Goal: Transaction & Acquisition: Purchase product/service

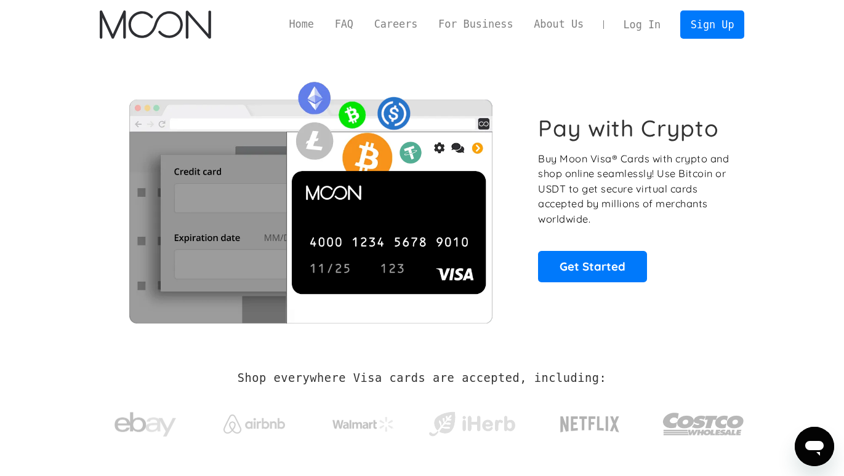
click at [653, 33] on link "Log In" at bounding box center [642, 24] width 58 height 27
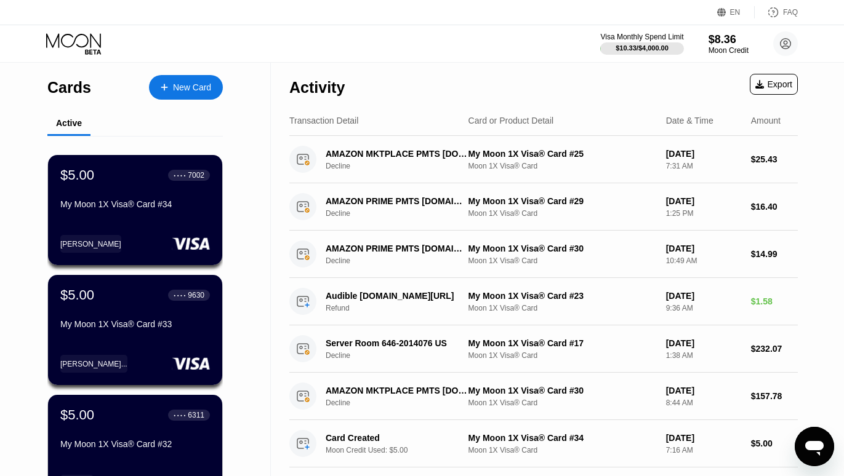
click at [69, 44] on icon at bounding box center [74, 44] width 57 height 22
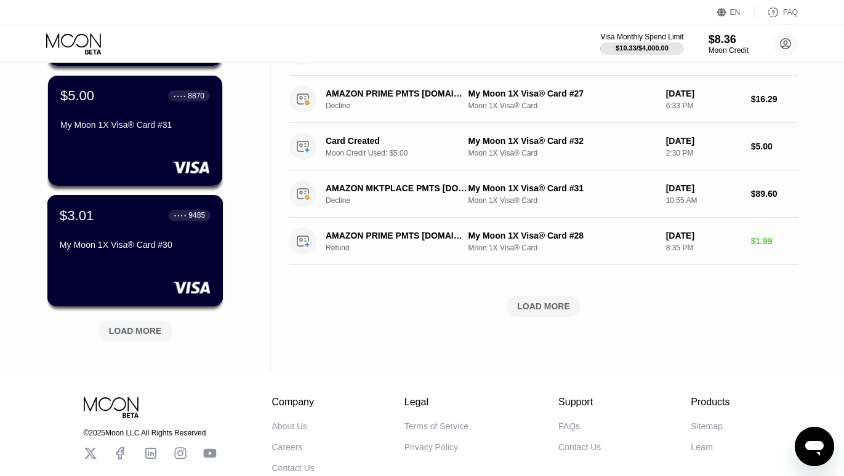
scroll to position [526, 0]
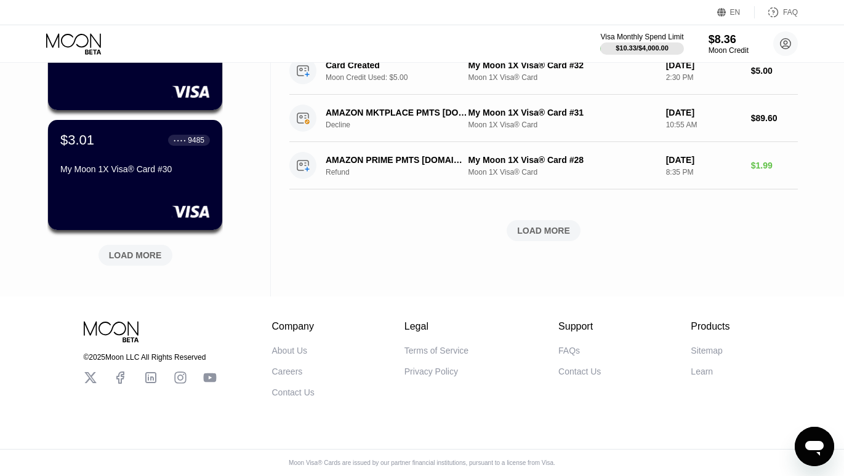
click at [155, 250] on div "LOAD MORE" at bounding box center [135, 255] width 53 height 11
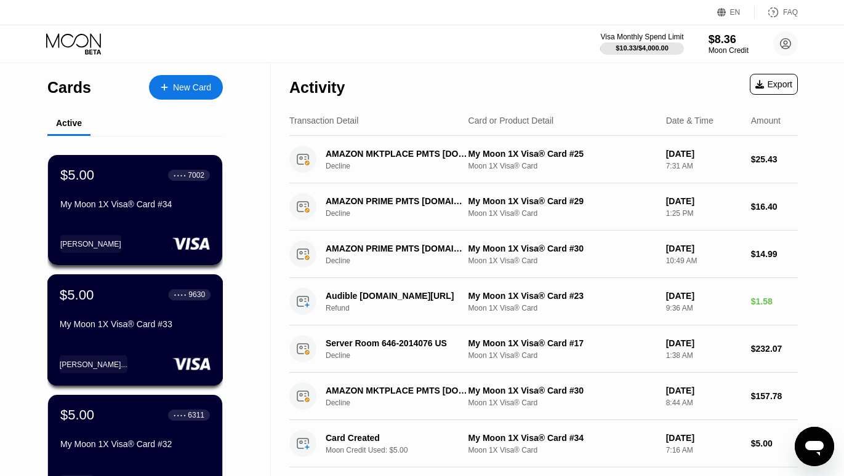
scroll to position [377, 0]
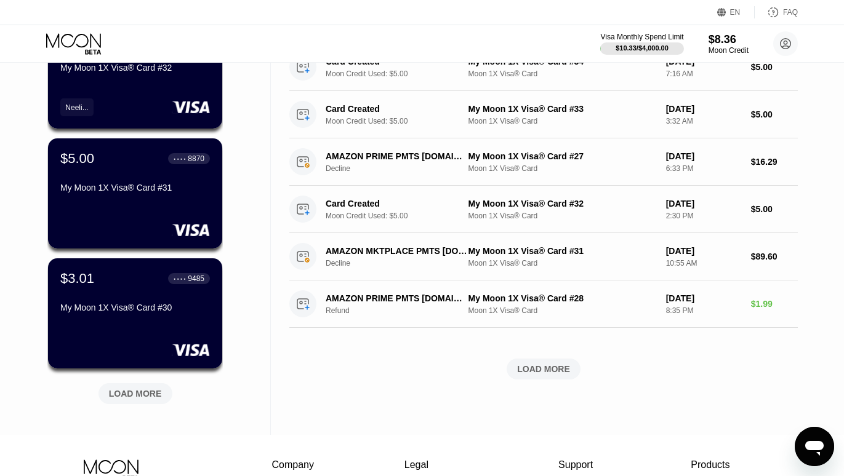
click at [551, 373] on div "LOAD MORE" at bounding box center [543, 369] width 53 height 11
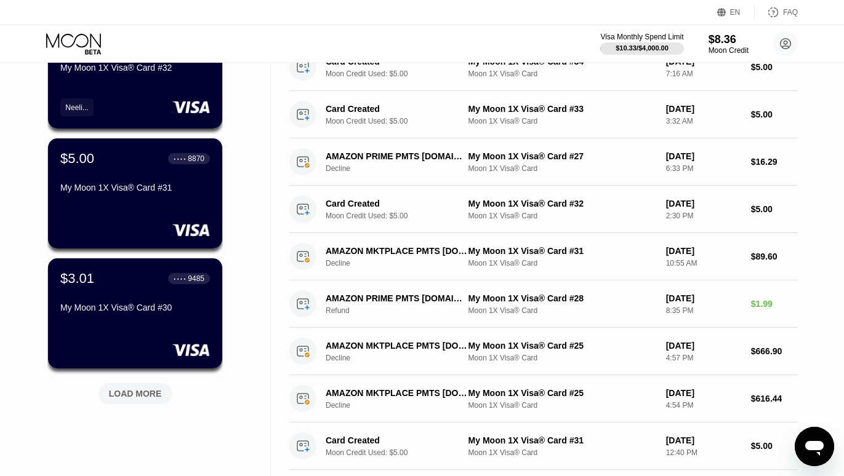
click at [132, 398] on div "LOAD MORE" at bounding box center [135, 393] width 53 height 11
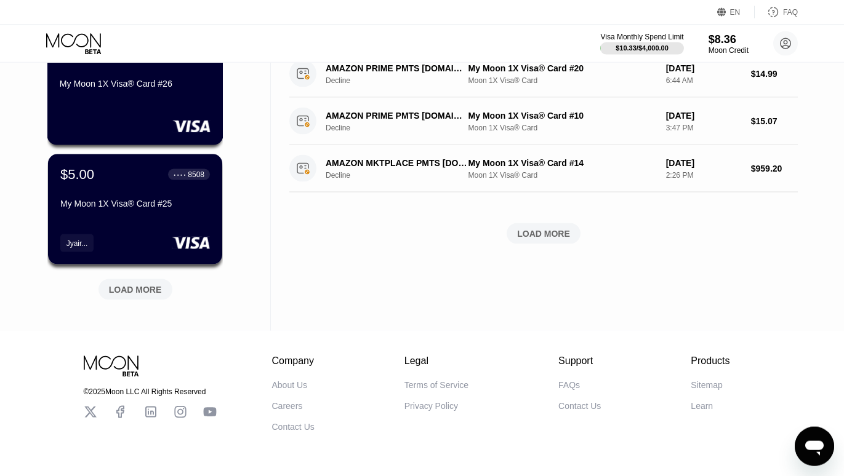
scroll to position [1126, 0]
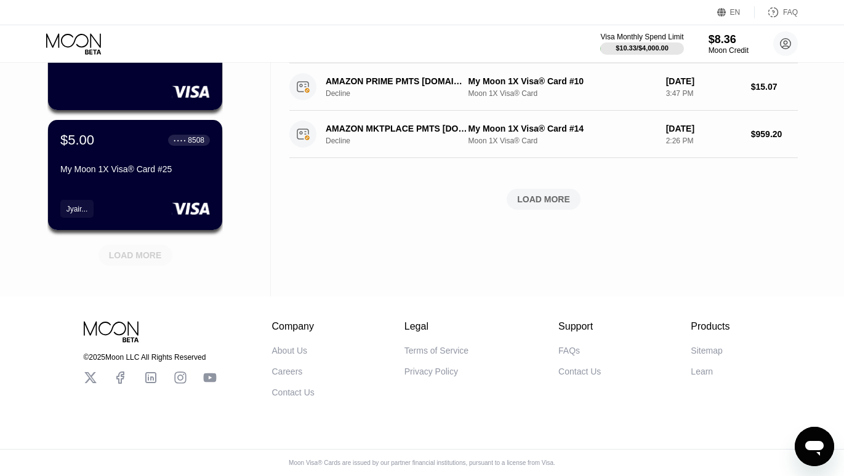
click at [138, 251] on div "LOAD MORE" at bounding box center [135, 255] width 53 height 11
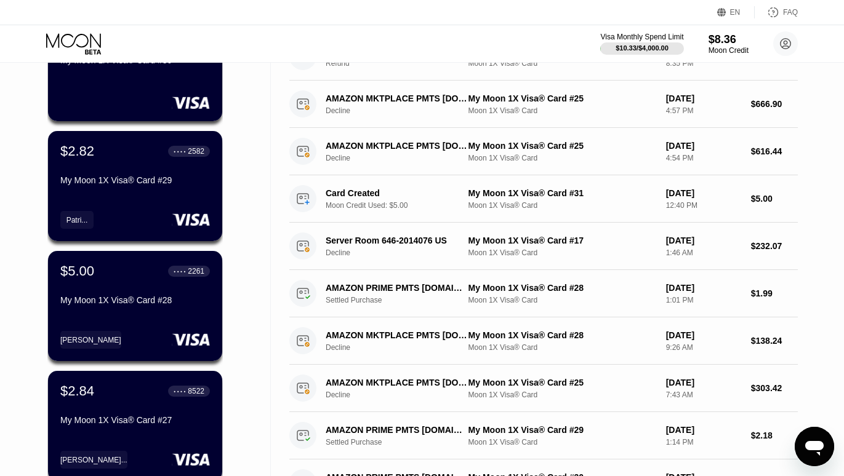
scroll to position [0, 0]
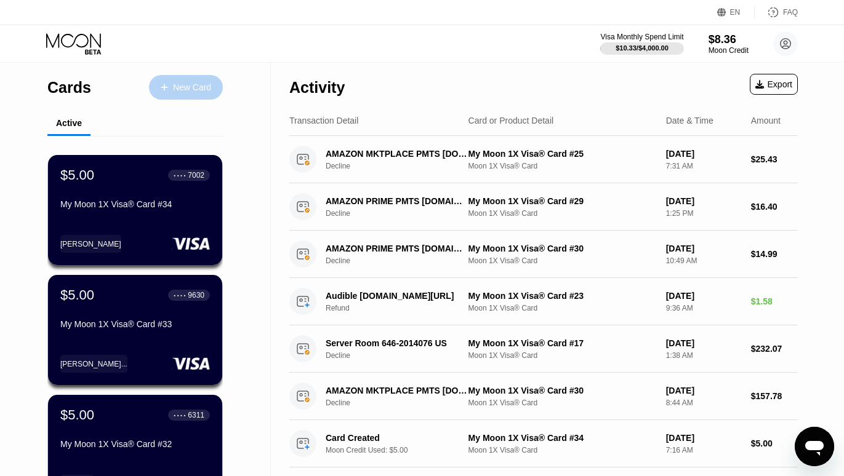
click at [200, 83] on div "New Card" at bounding box center [192, 87] width 38 height 10
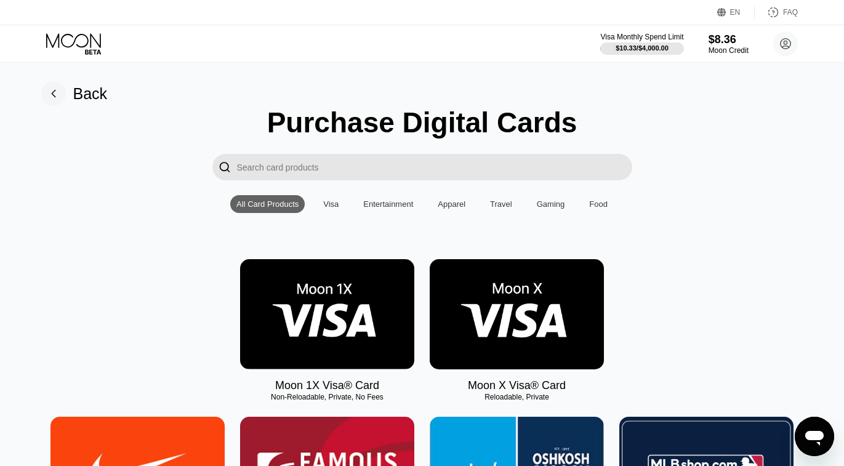
click at [347, 322] on img at bounding box center [327, 314] width 174 height 110
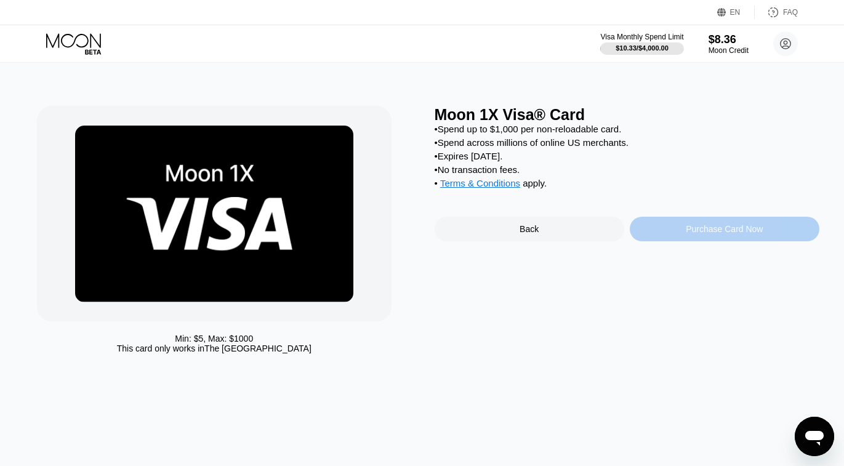
click at [733, 234] on div "Purchase Card Now" at bounding box center [723, 229] width 77 height 10
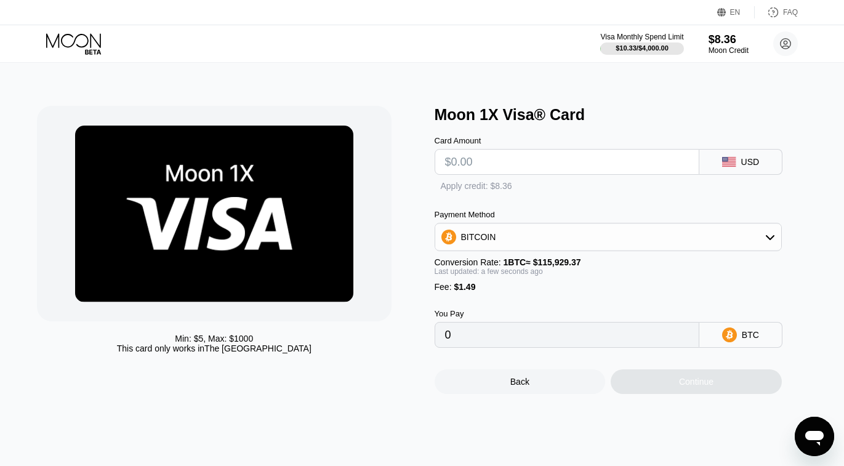
type input "0"
drag, startPoint x: 514, startPoint y: 346, endPoint x: 377, endPoint y: 345, distance: 137.8
click at [445, 345] on input "0" at bounding box center [567, 335] width 244 height 25
click at [516, 166] on input "text" at bounding box center [567, 162] width 244 height 25
type input "$5"
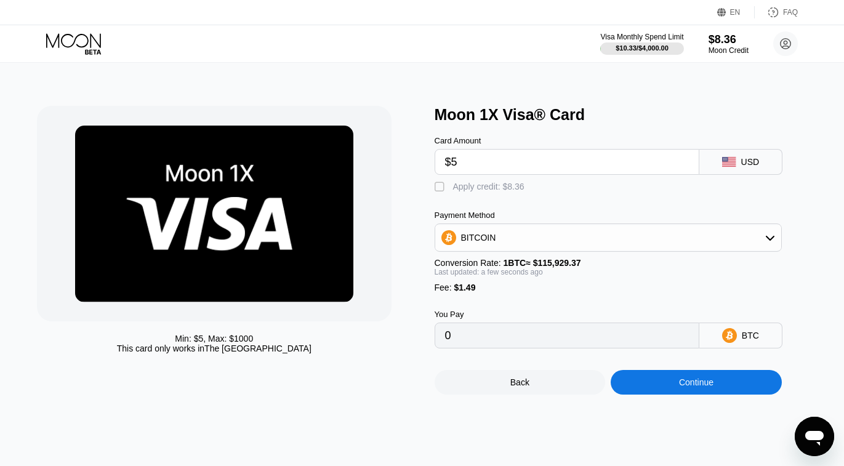
type input "0.00005599"
type input "$5"
click at [439, 191] on div "" at bounding box center [440, 187] width 12 height 12
type input "0"
click at [706, 387] on div "Continue" at bounding box center [696, 382] width 34 height 10
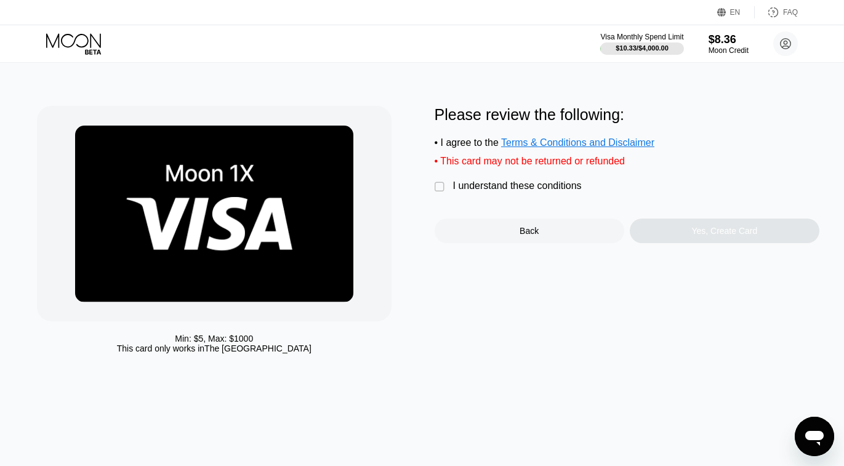
click at [471, 191] on div "I understand these conditions" at bounding box center [517, 185] width 129 height 11
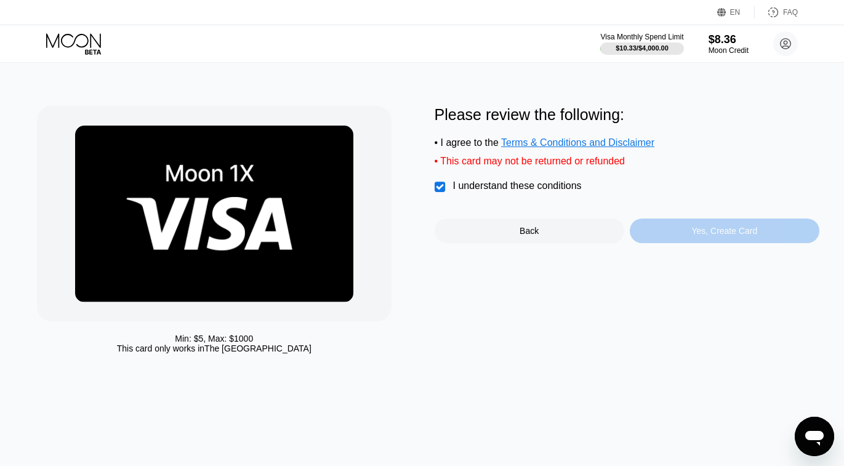
click at [731, 236] on div "Yes, Create Card" at bounding box center [724, 231] width 66 height 10
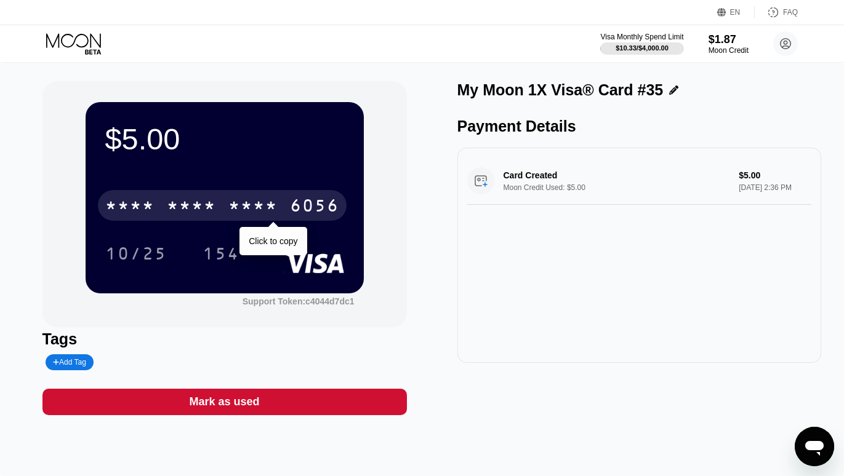
click at [267, 203] on div "* * * *" at bounding box center [252, 208] width 49 height 20
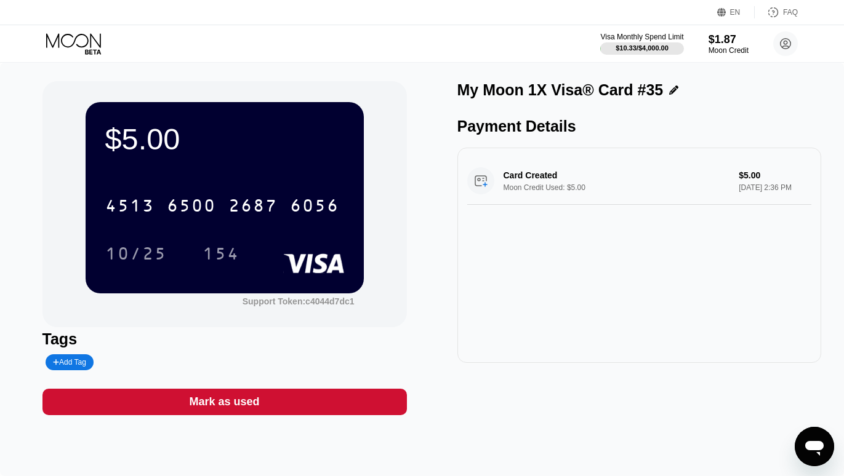
click at [63, 367] on div "Add Tag" at bounding box center [69, 362] width 33 height 9
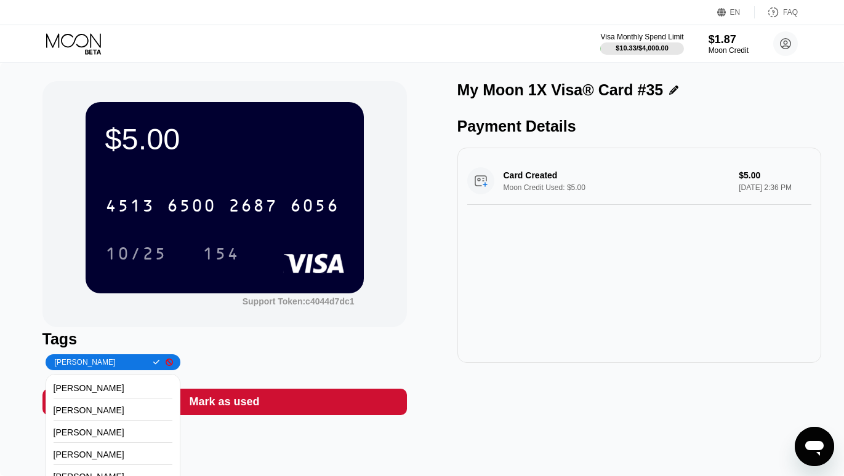
type input "[PERSON_NAME]"
click at [153, 363] on icon at bounding box center [156, 362] width 7 height 7
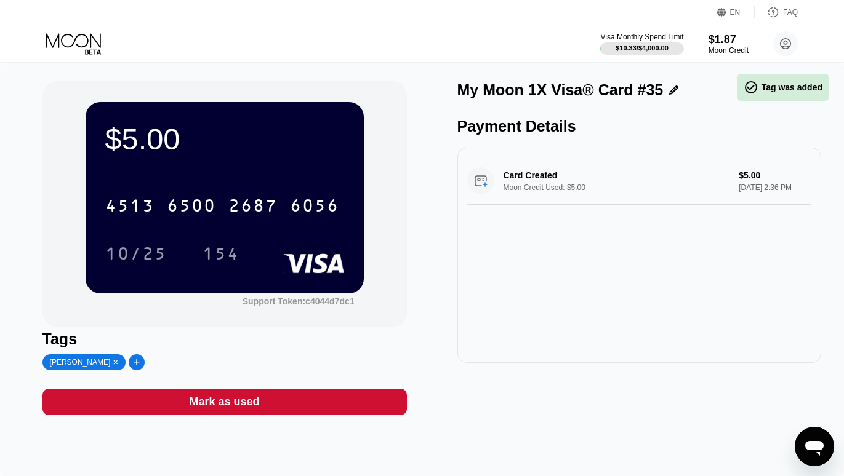
click at [426, 354] on div "$5.00 4513 6500 2687 6056 10/25 154 Support Token: c4044d7dc1 Tags [PERSON_NAME…" at bounding box center [421, 248] width 759 height 334
click at [91, 43] on icon at bounding box center [73, 40] width 55 height 14
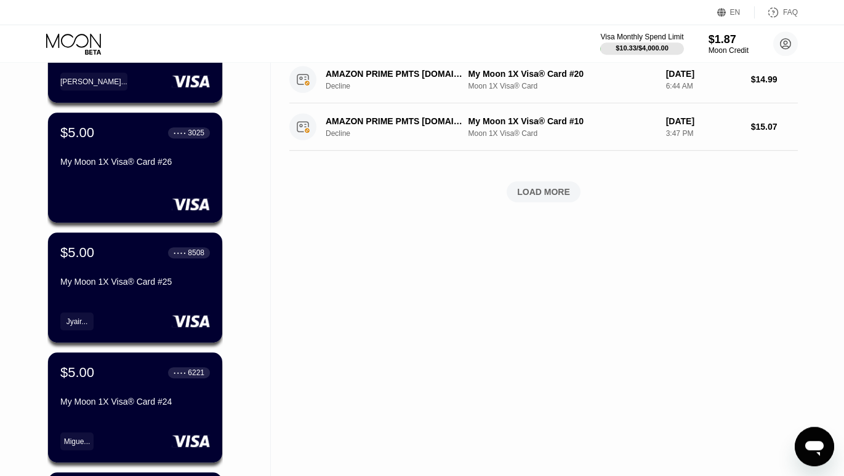
scroll to position [1726, 0]
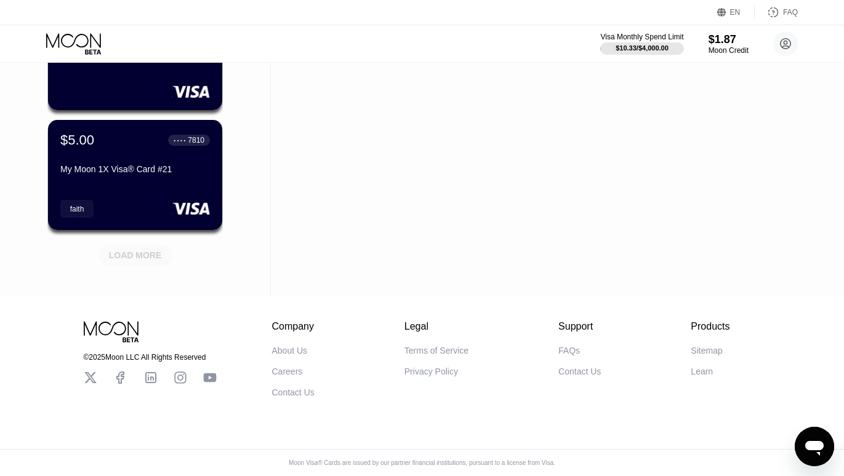
click at [150, 250] on div "LOAD MORE" at bounding box center [135, 255] width 53 height 11
click at [139, 201] on div "faith" at bounding box center [135, 209] width 151 height 18
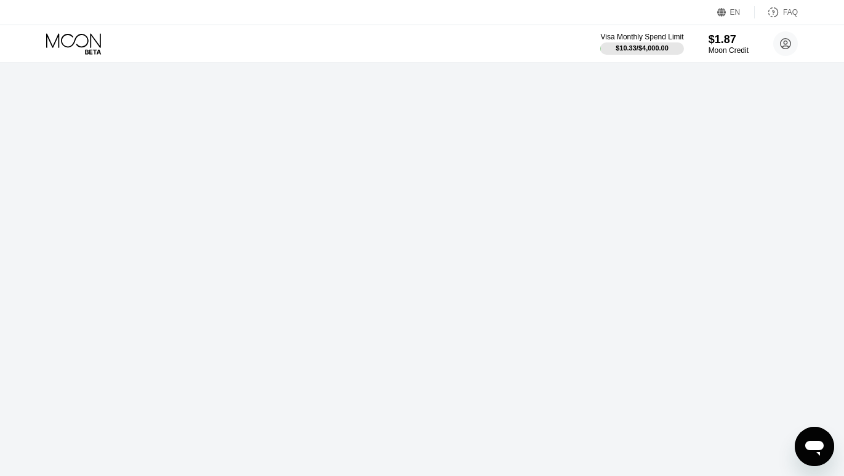
scroll to position [0, 0]
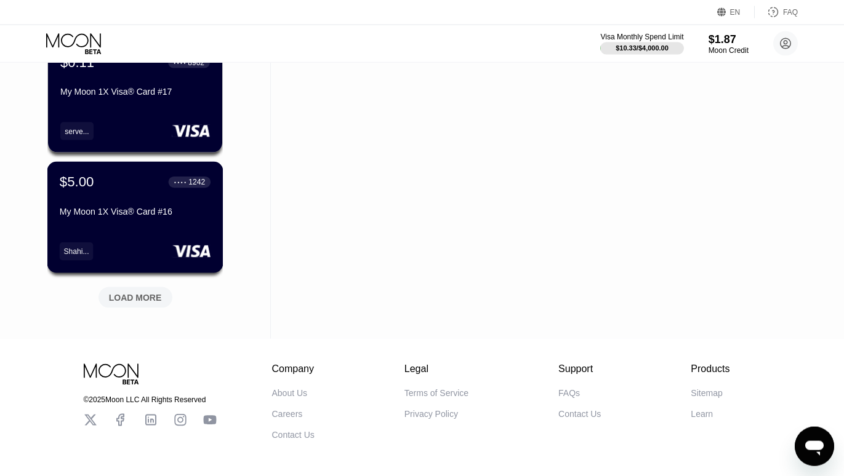
scroll to position [2326, 0]
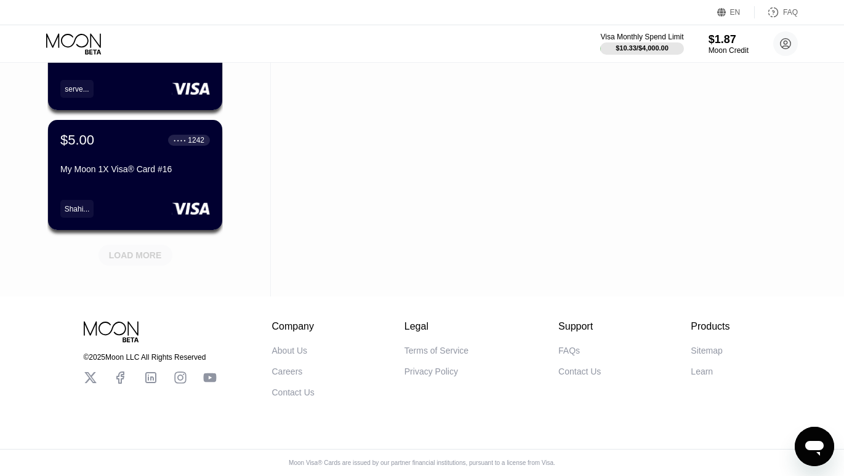
click at [140, 250] on div "LOAD MORE" at bounding box center [135, 255] width 53 height 11
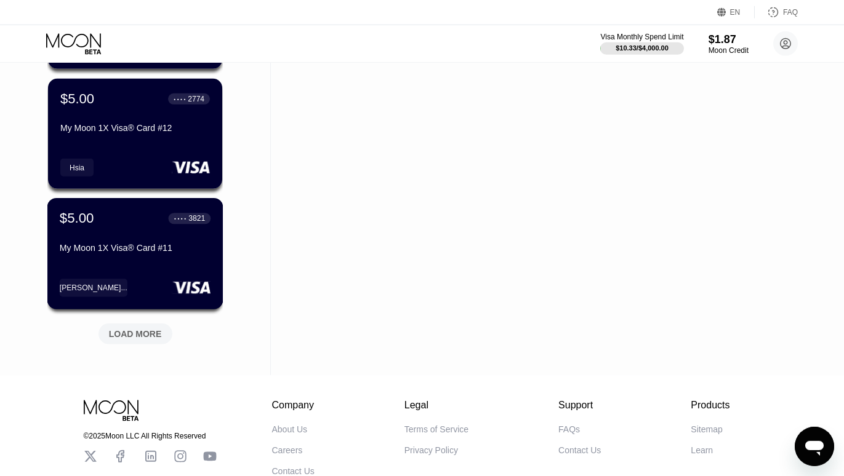
scroll to position [2926, 0]
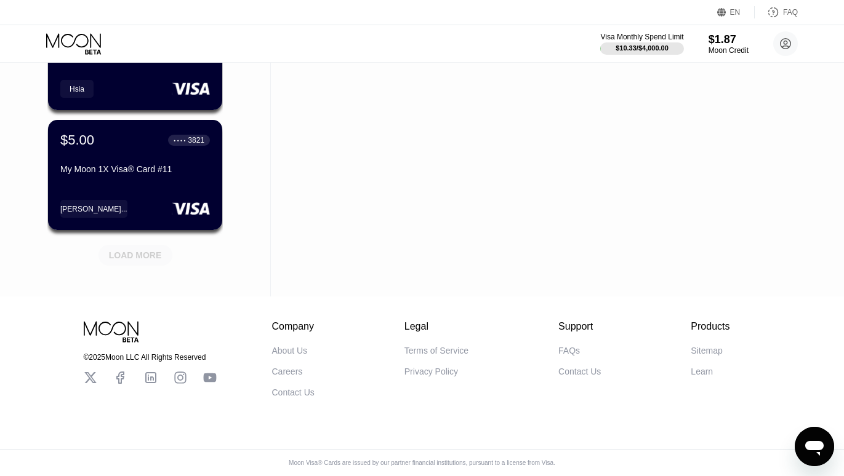
click at [138, 250] on div "LOAD MORE" at bounding box center [135, 255] width 53 height 11
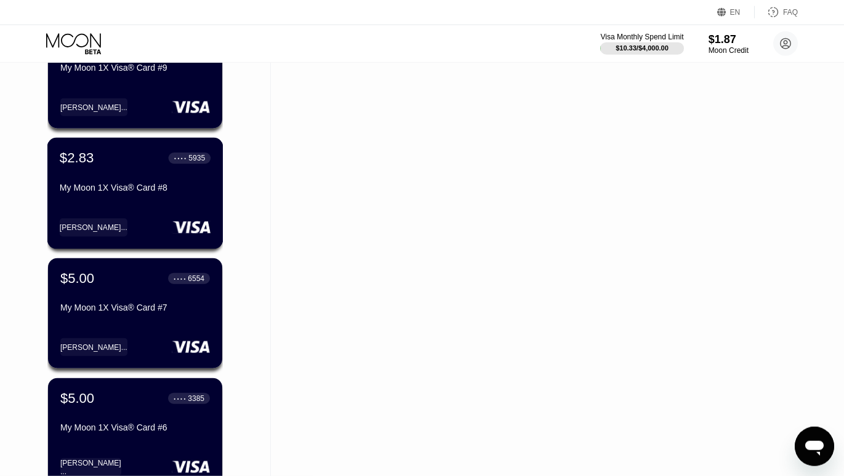
scroll to position [3526, 0]
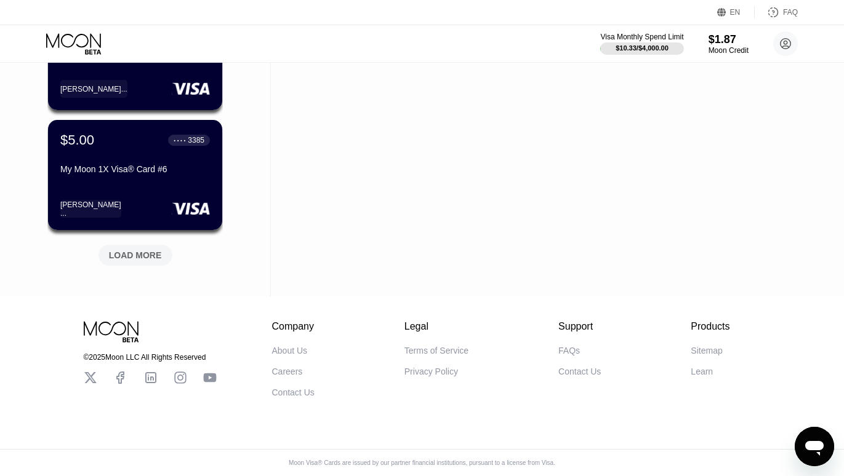
click at [139, 250] on div "LOAD MORE" at bounding box center [135, 255] width 53 height 11
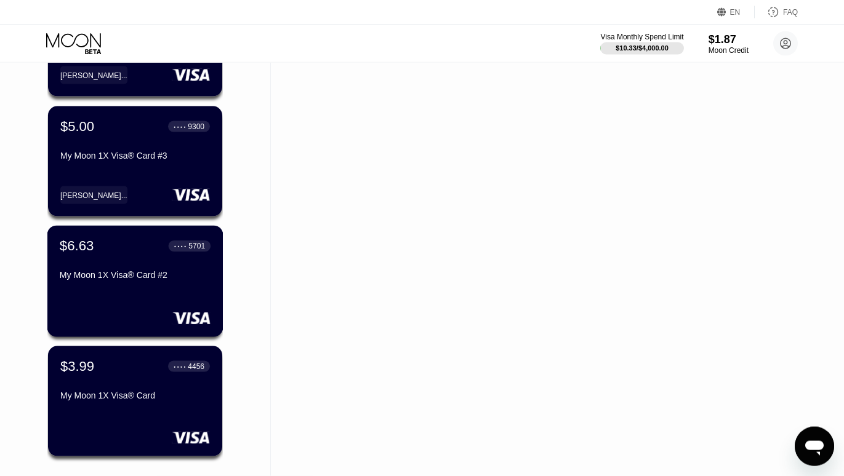
scroll to position [3846, 0]
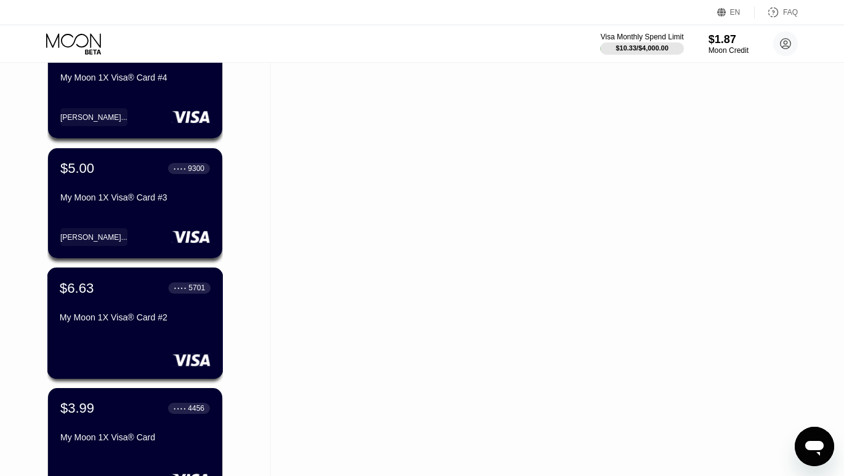
click at [130, 306] on div "$6.63 ● ● ● ● 5701 My Moon 1X Visa® Card #2" at bounding box center [135, 303] width 151 height 47
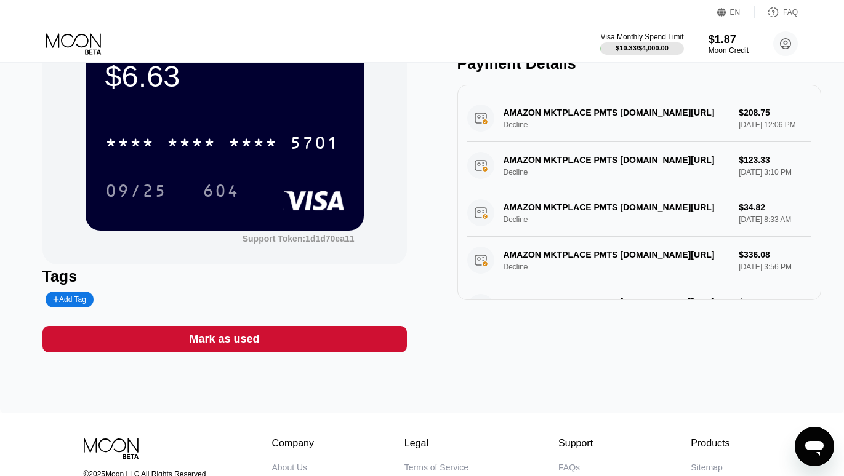
click at [337, 273] on div "Tags" at bounding box center [224, 277] width 364 height 18
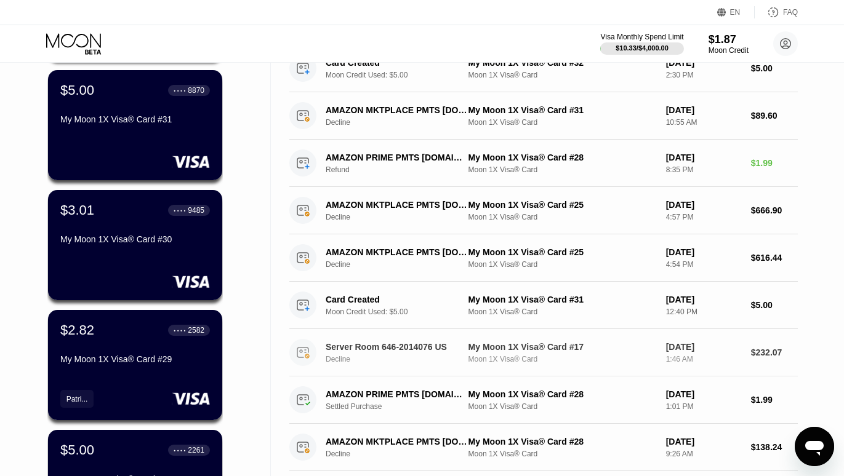
scroll to position [941, 0]
